Goal: Transaction & Acquisition: Purchase product/service

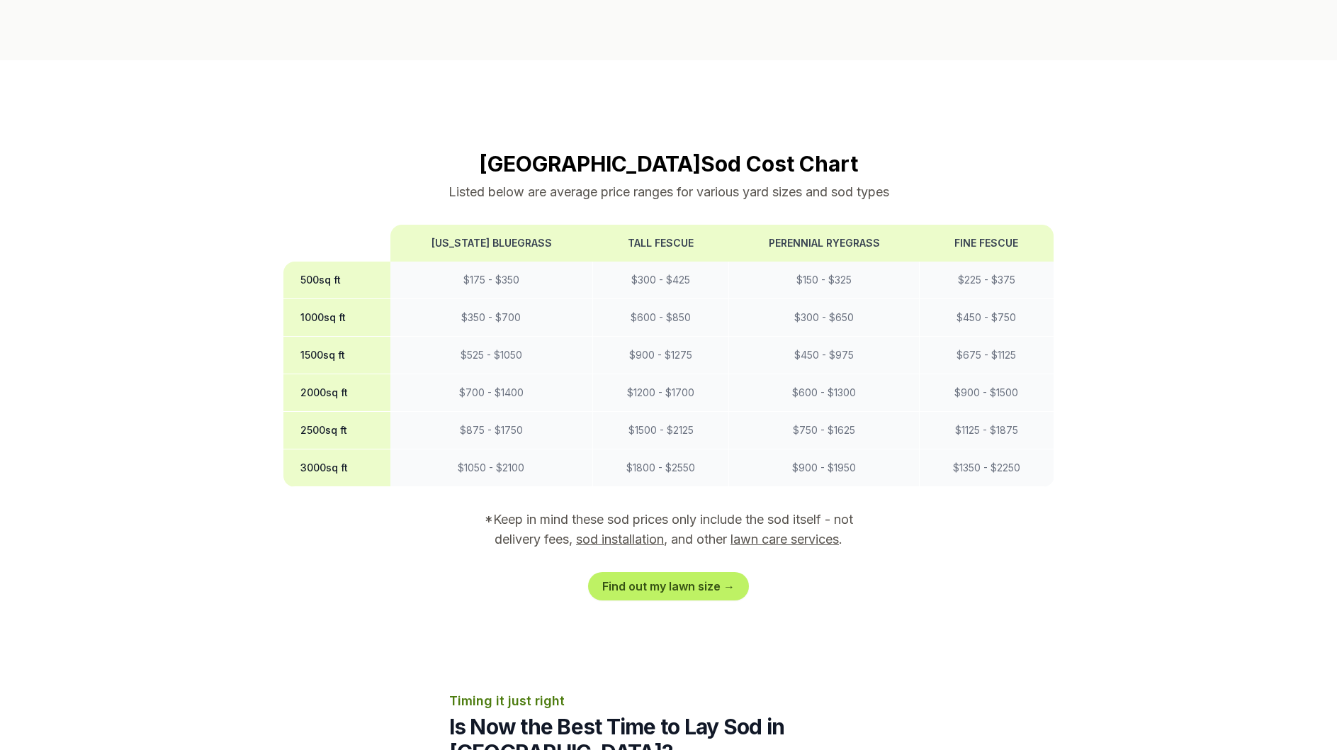
scroll to position [1134, 0]
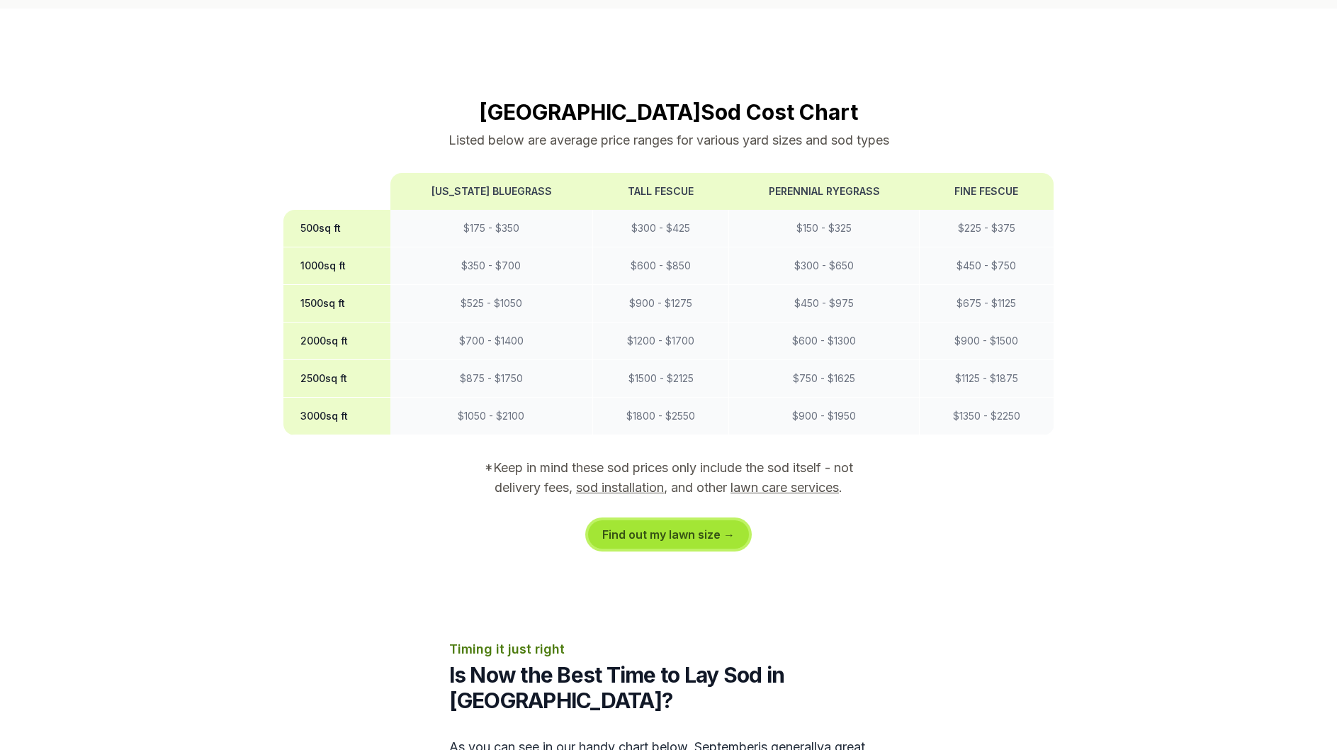
click at [687, 520] on link "Find out my lawn size →" at bounding box center [668, 534] width 161 height 28
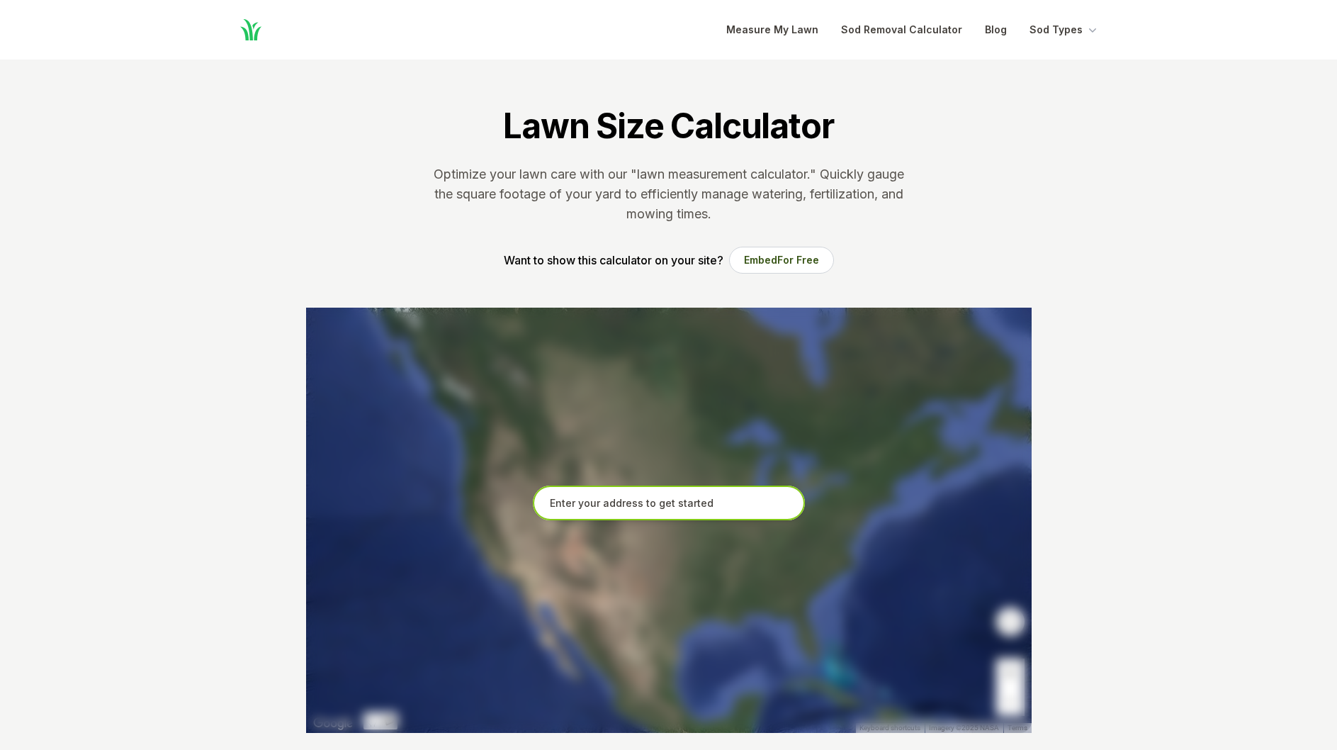
click at [689, 505] on input "text" at bounding box center [669, 502] width 272 height 35
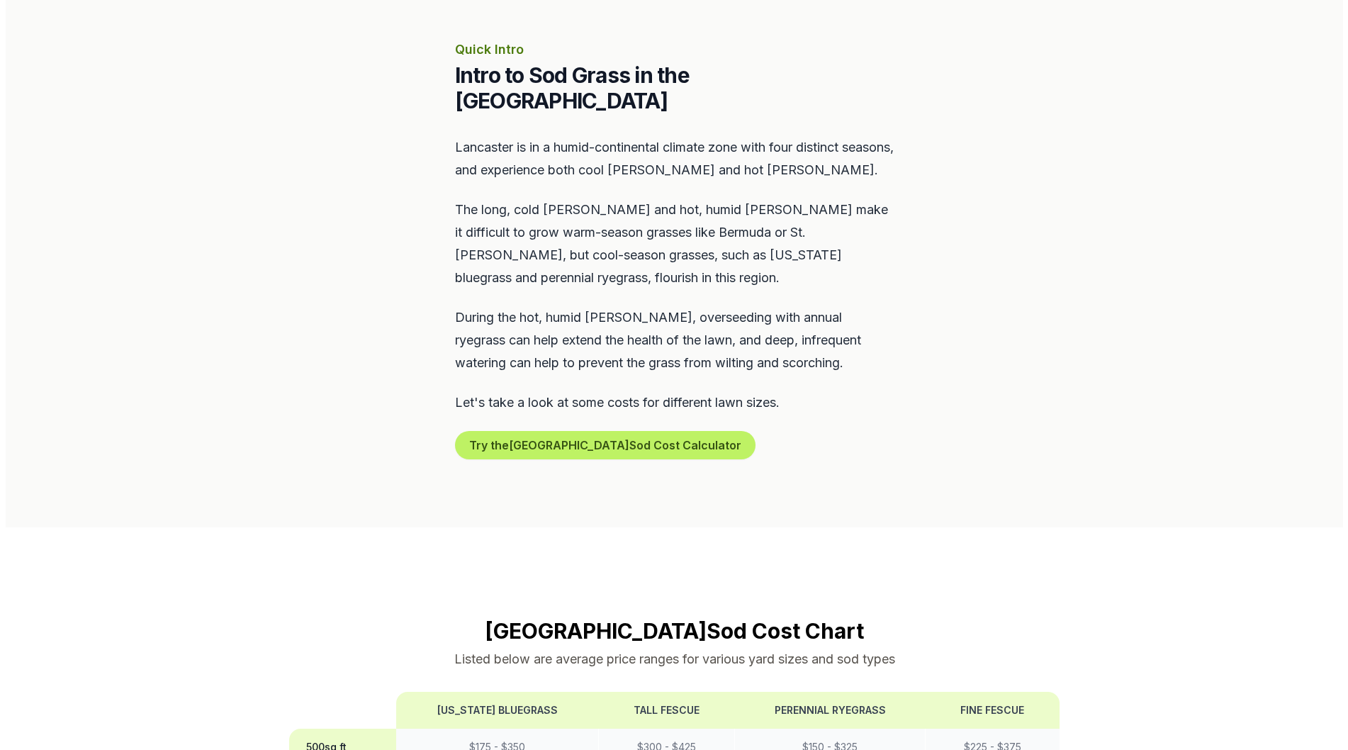
scroll to position [638, 0]
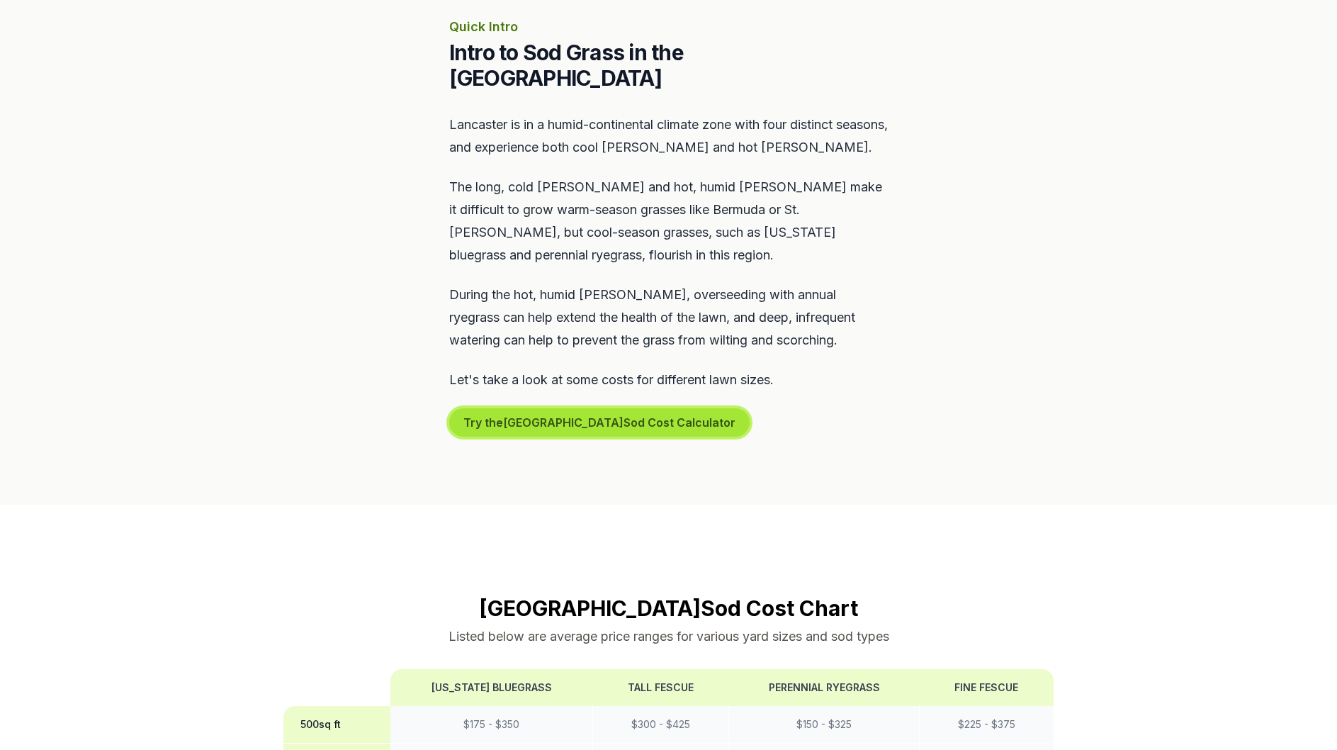
click at [619, 408] on button "Try the Lancaster Sod Cost Calculator" at bounding box center [599, 422] width 300 height 28
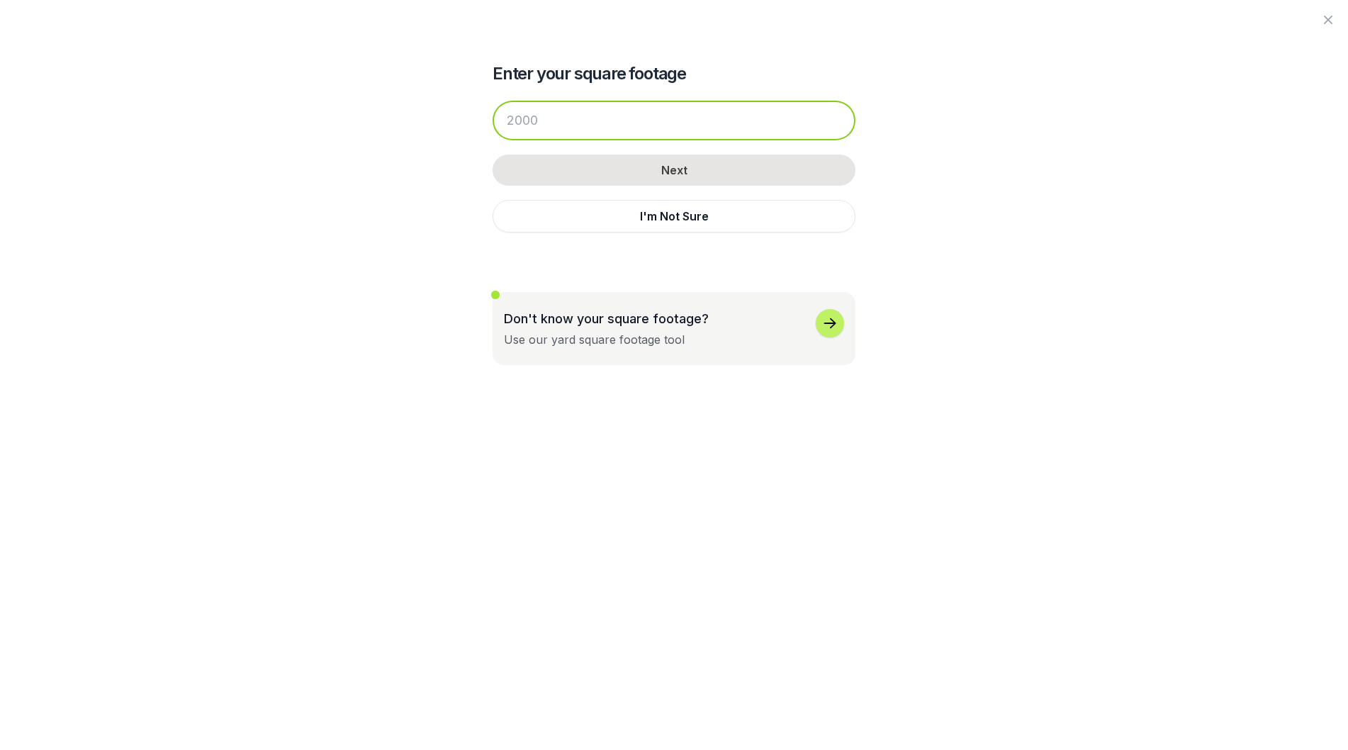
drag, startPoint x: 580, startPoint y: 133, endPoint x: 455, endPoint y: 108, distance: 127.0
click at [455, 108] on div "Enter your square footage Next I'm Not Sure Don't know your square footage? Use…" at bounding box center [673, 182] width 771 height 365
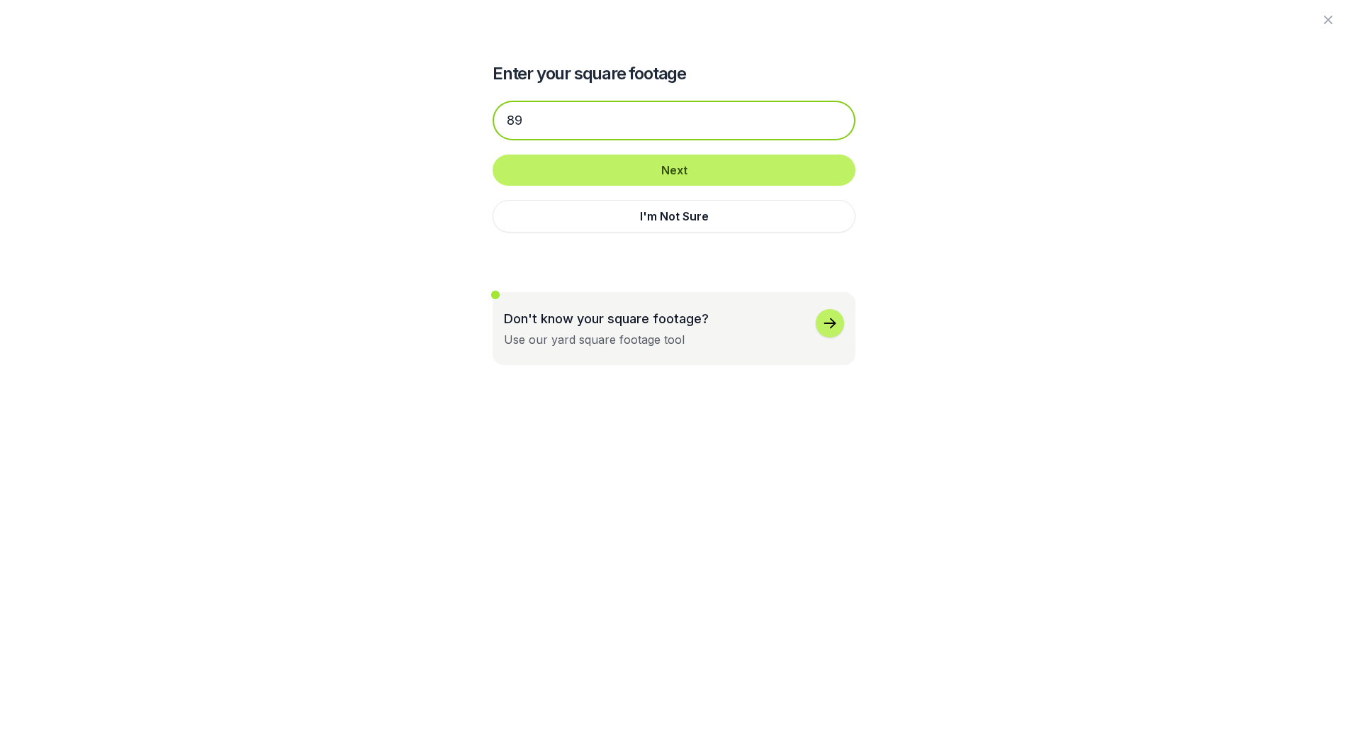
type input "8"
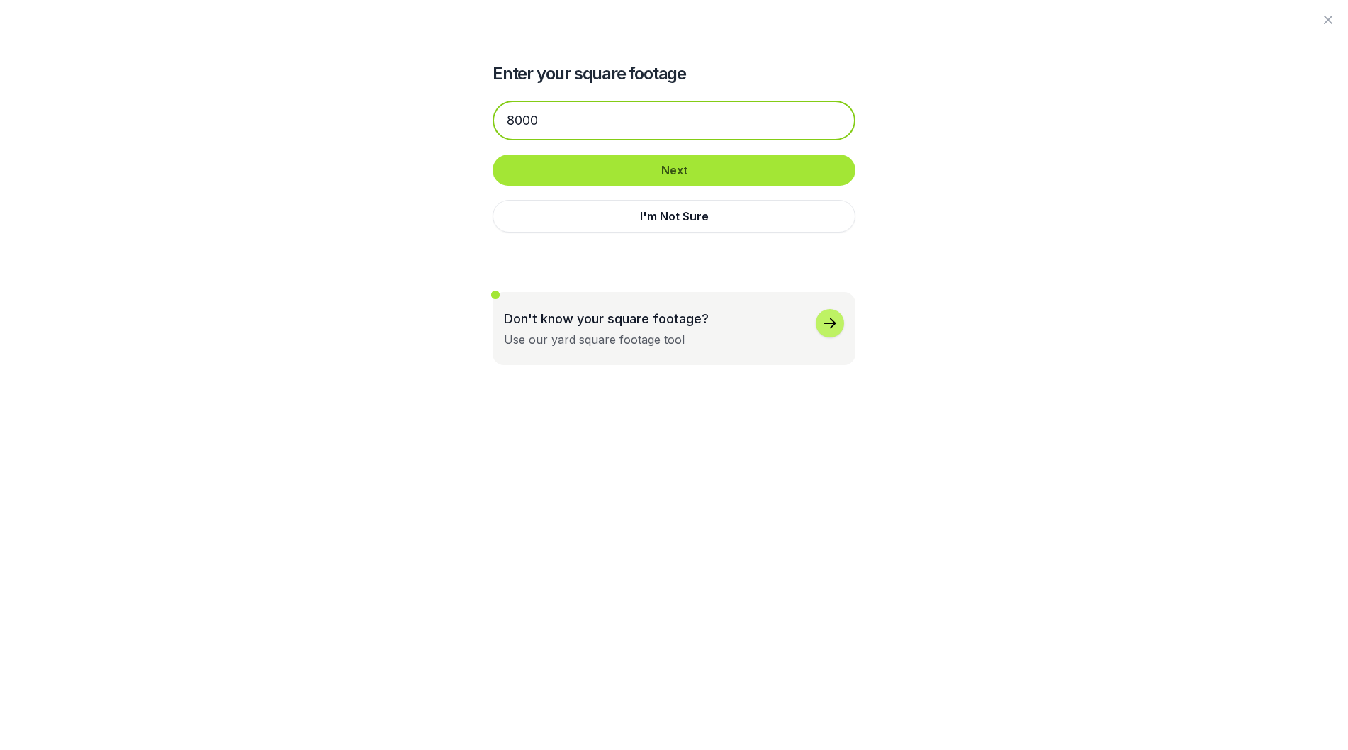
type input "8000"
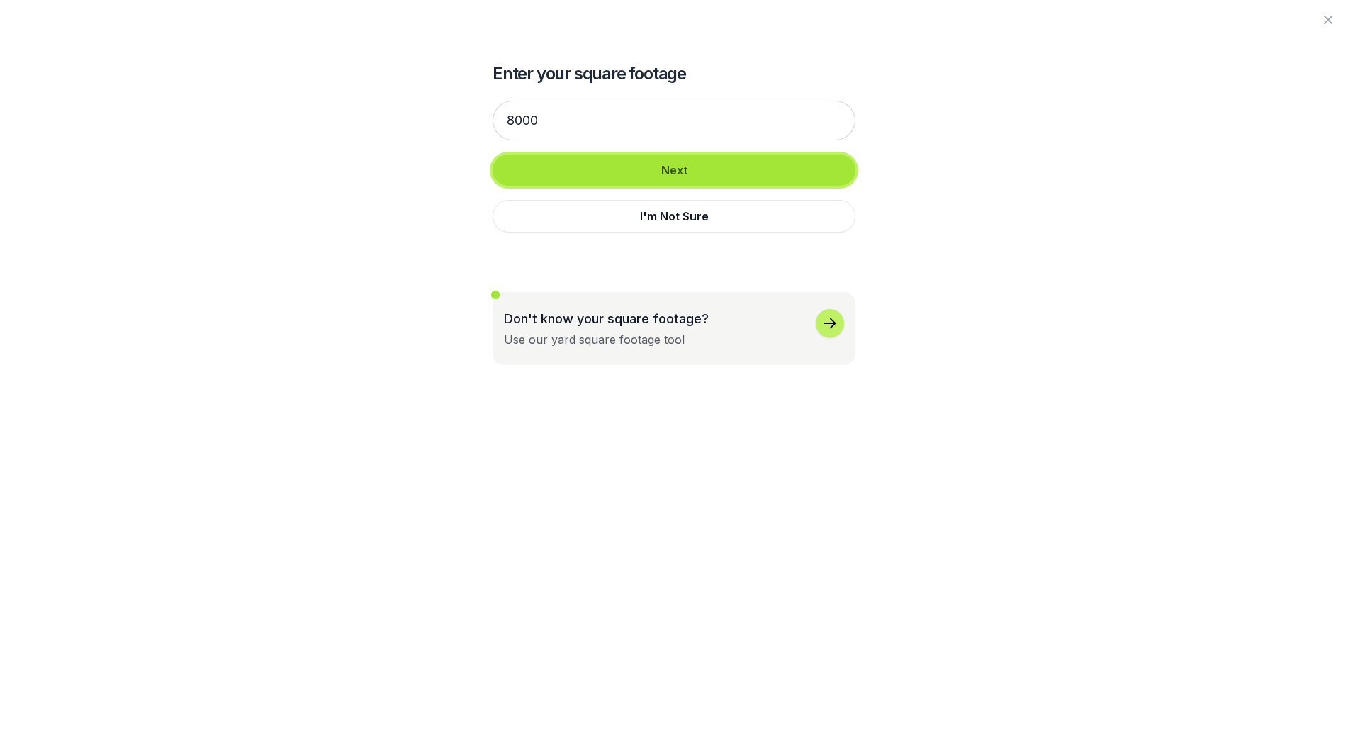
click at [647, 171] on button "Next" at bounding box center [673, 169] width 363 height 31
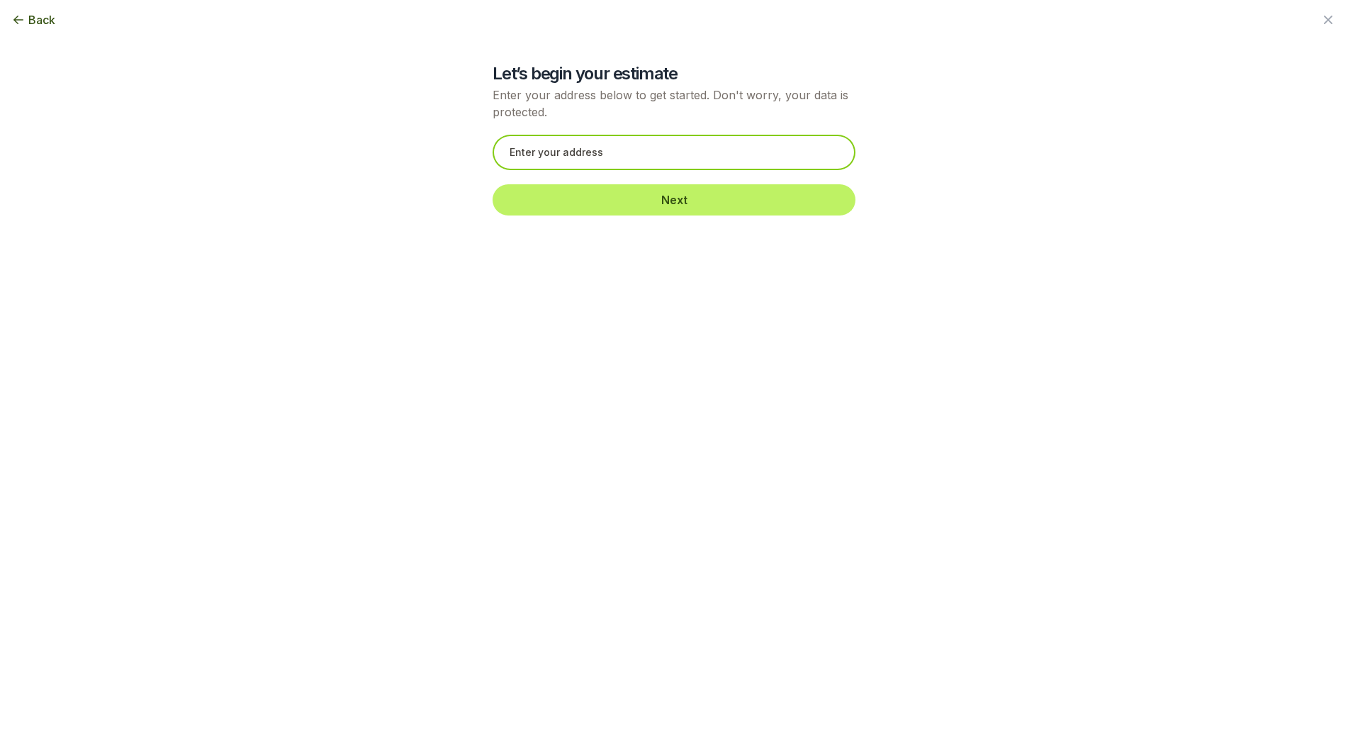
click at [615, 160] on input "text" at bounding box center [673, 152] width 363 height 35
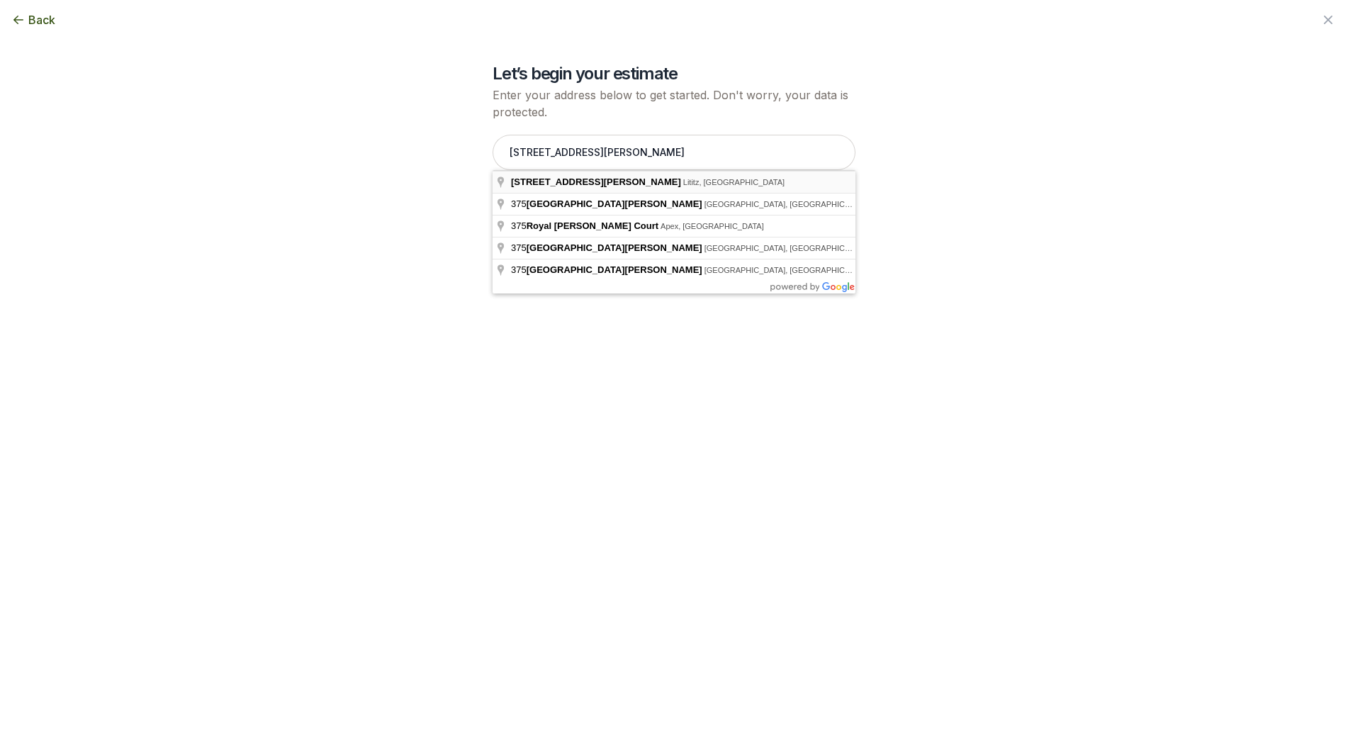
type input "[STREET_ADDRESS][PERSON_NAME]"
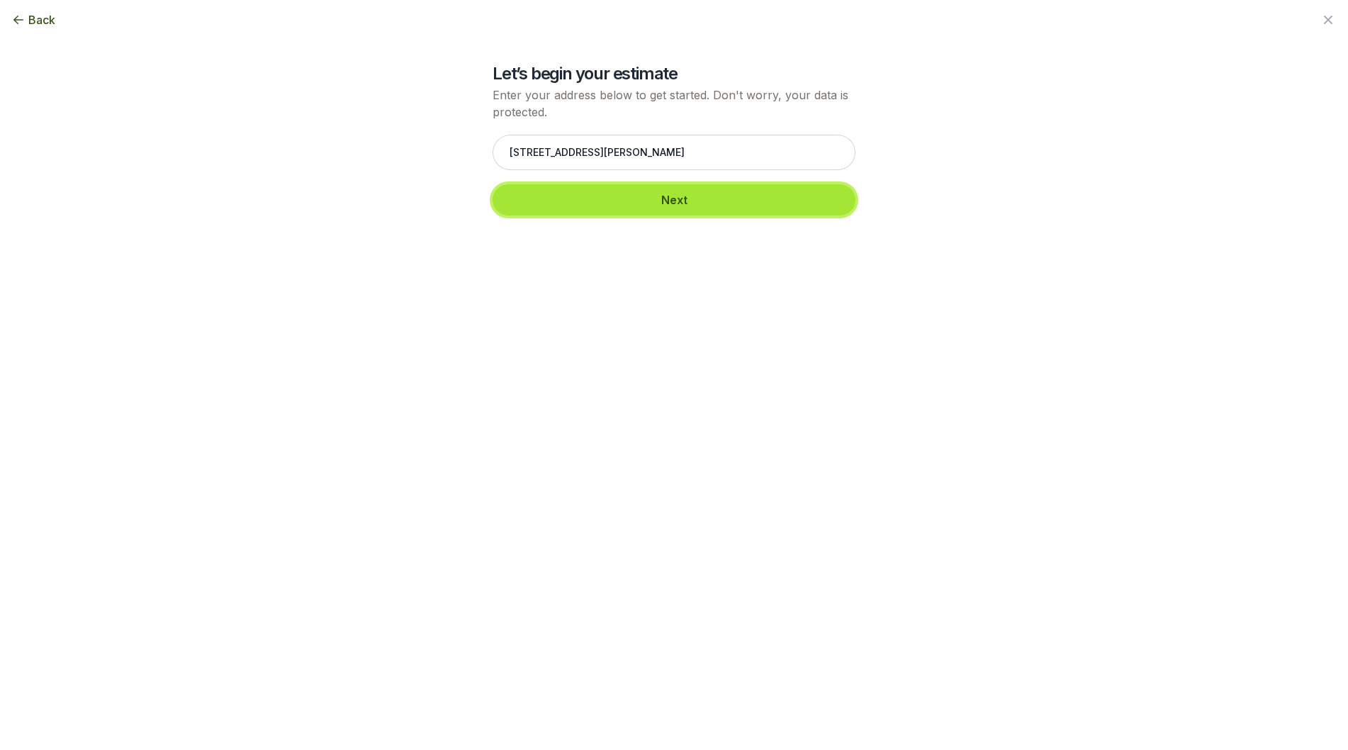
click at [658, 208] on button "Next" at bounding box center [673, 199] width 363 height 31
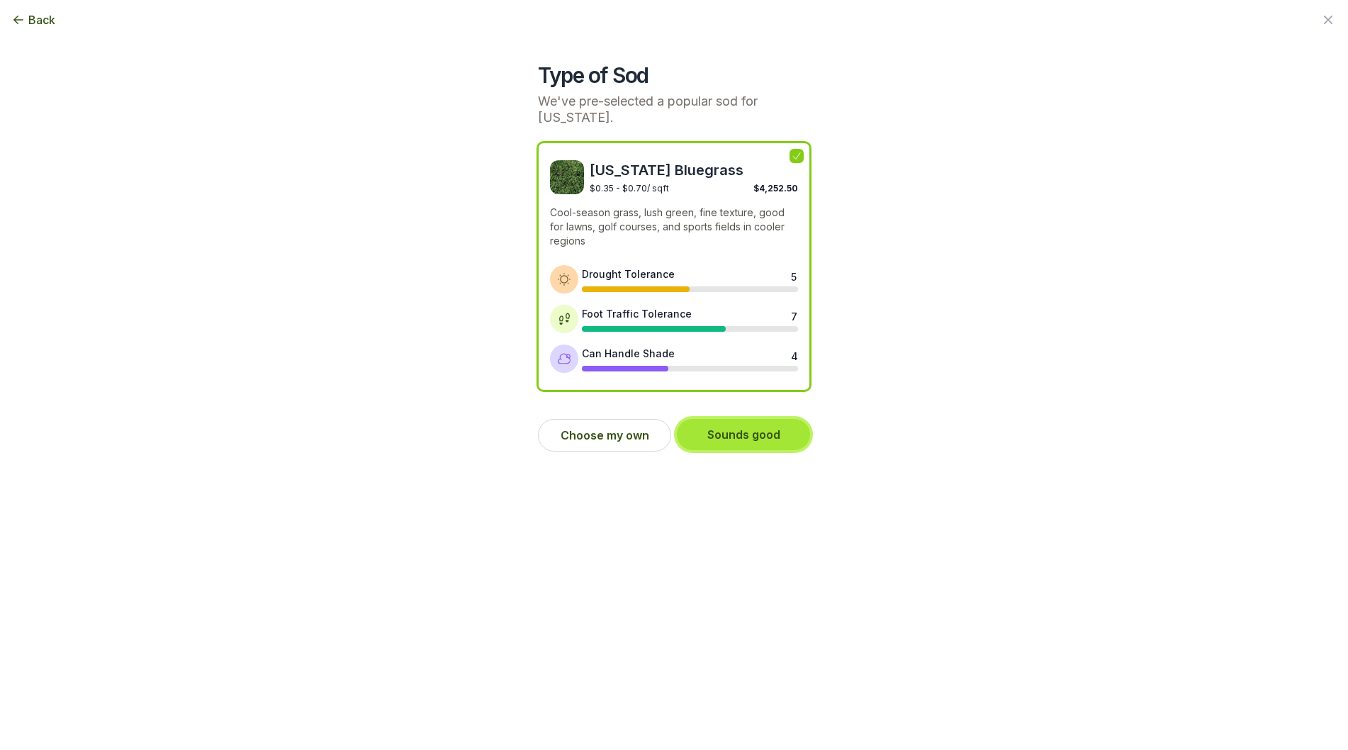
click at [739, 429] on button "Sounds good" at bounding box center [743, 434] width 133 height 31
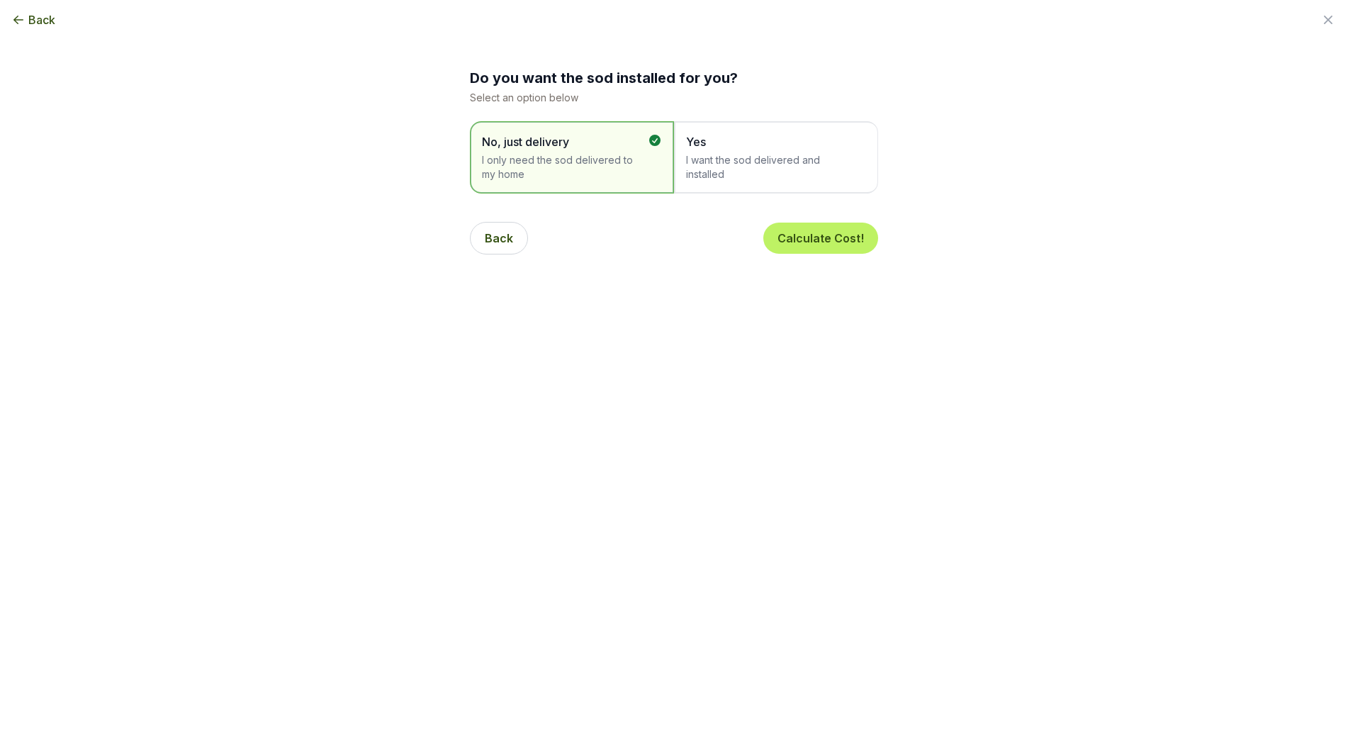
click at [756, 165] on span "I want the sod delivered and installed" at bounding box center [769, 167] width 166 height 28
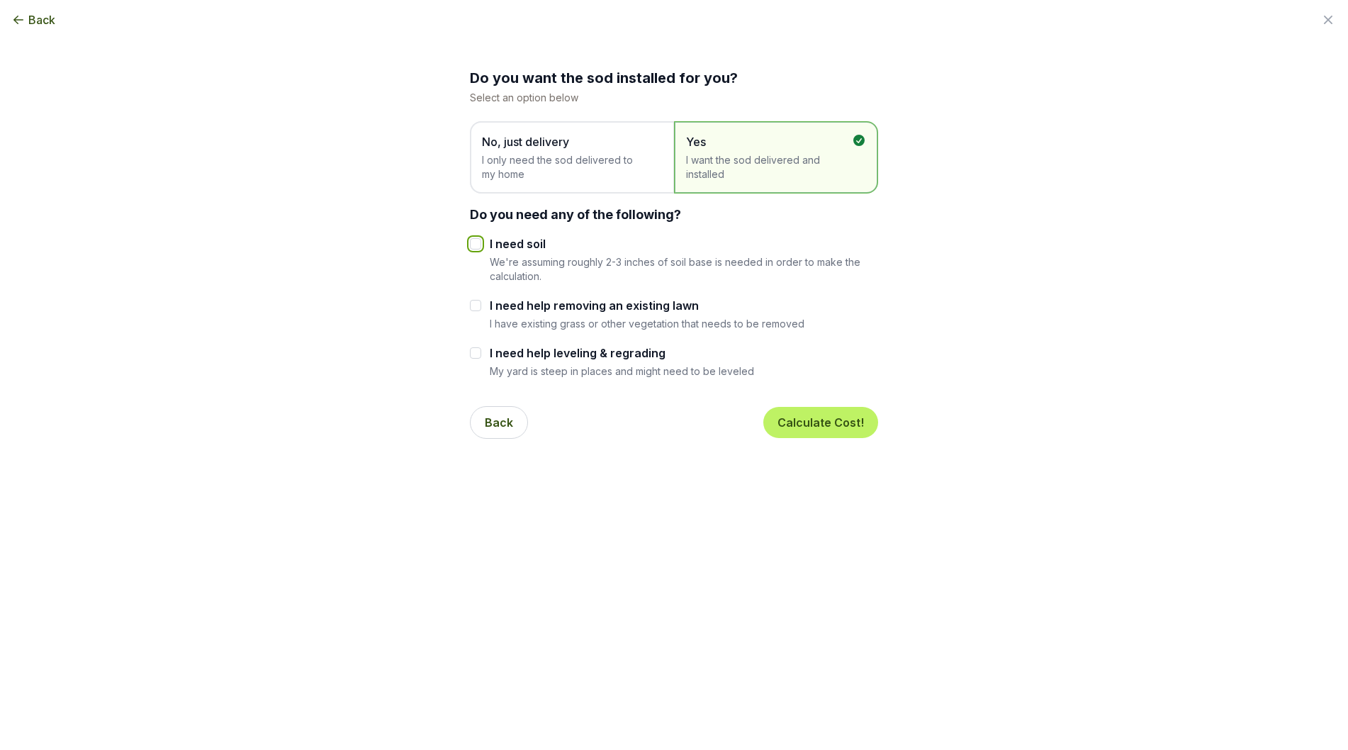
click at [475, 242] on input "I need soil" at bounding box center [475, 243] width 11 height 11
checkbox input "true"
click at [841, 424] on button "Calculate Cost!" at bounding box center [820, 422] width 115 height 31
